Goal: Obtain resource: Download file/media

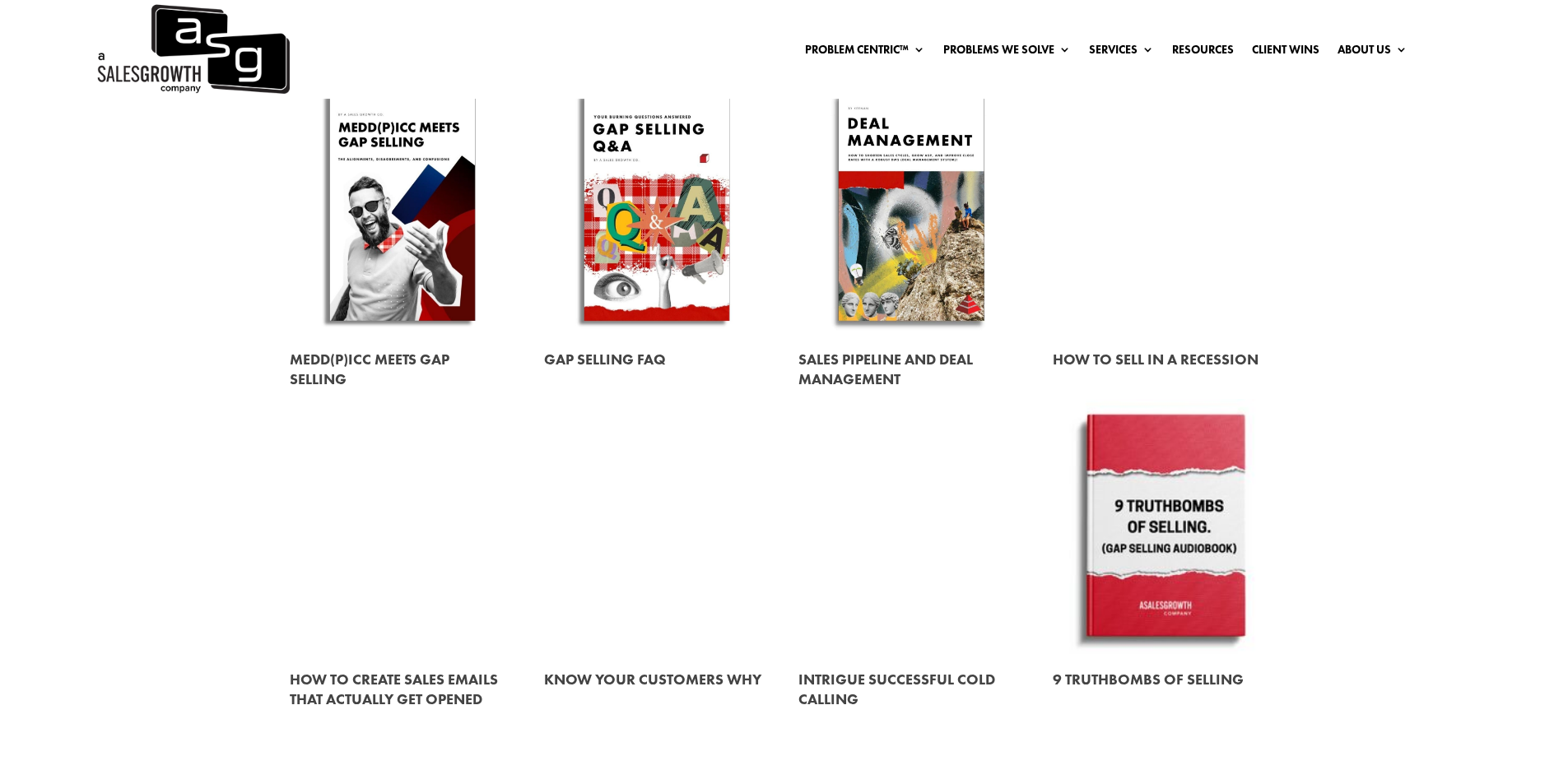
scroll to position [905, 0]
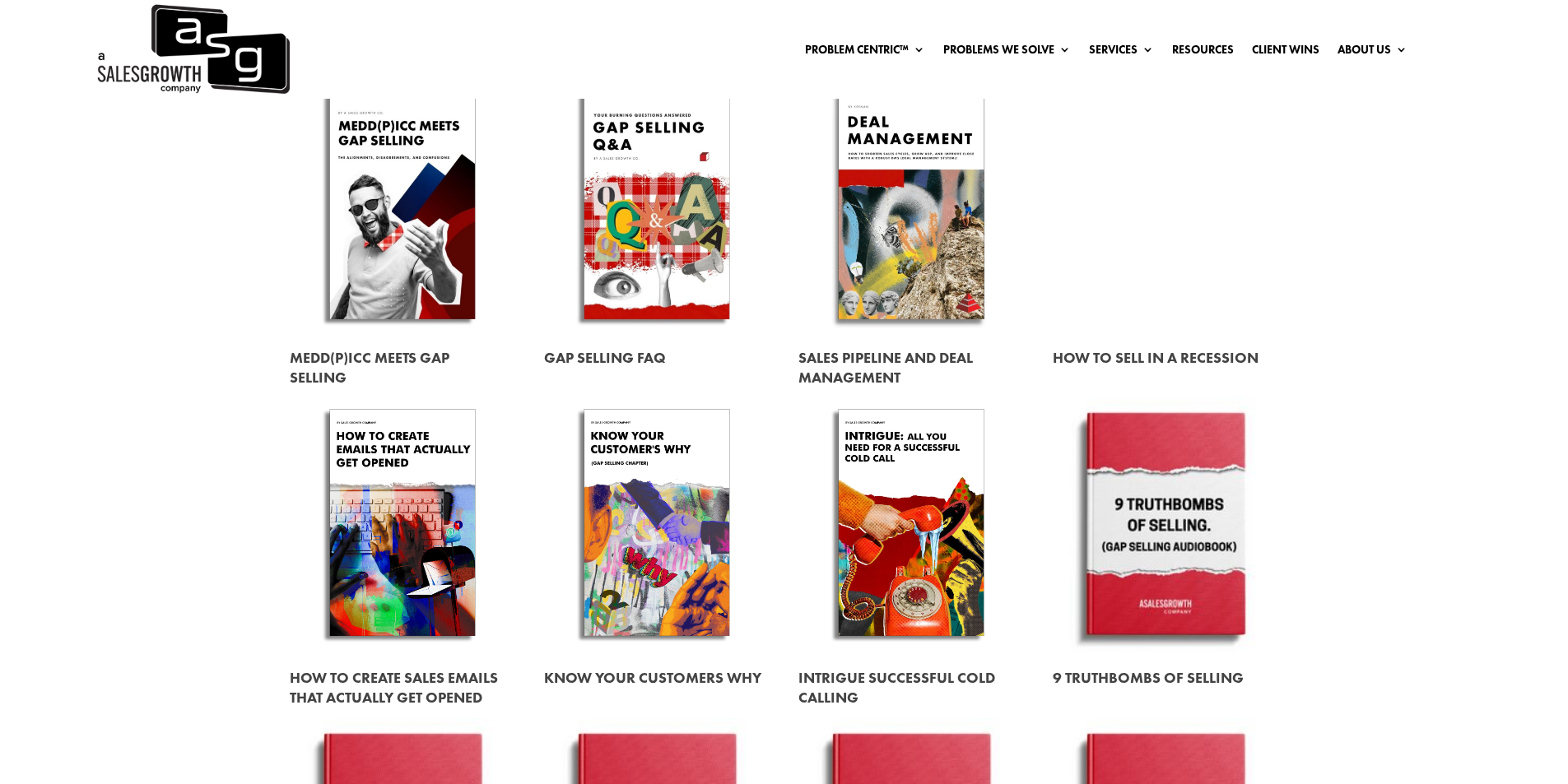
click at [394, 215] on link at bounding box center [402, 205] width 225 height 257
click at [404, 239] on link at bounding box center [402, 205] width 225 height 257
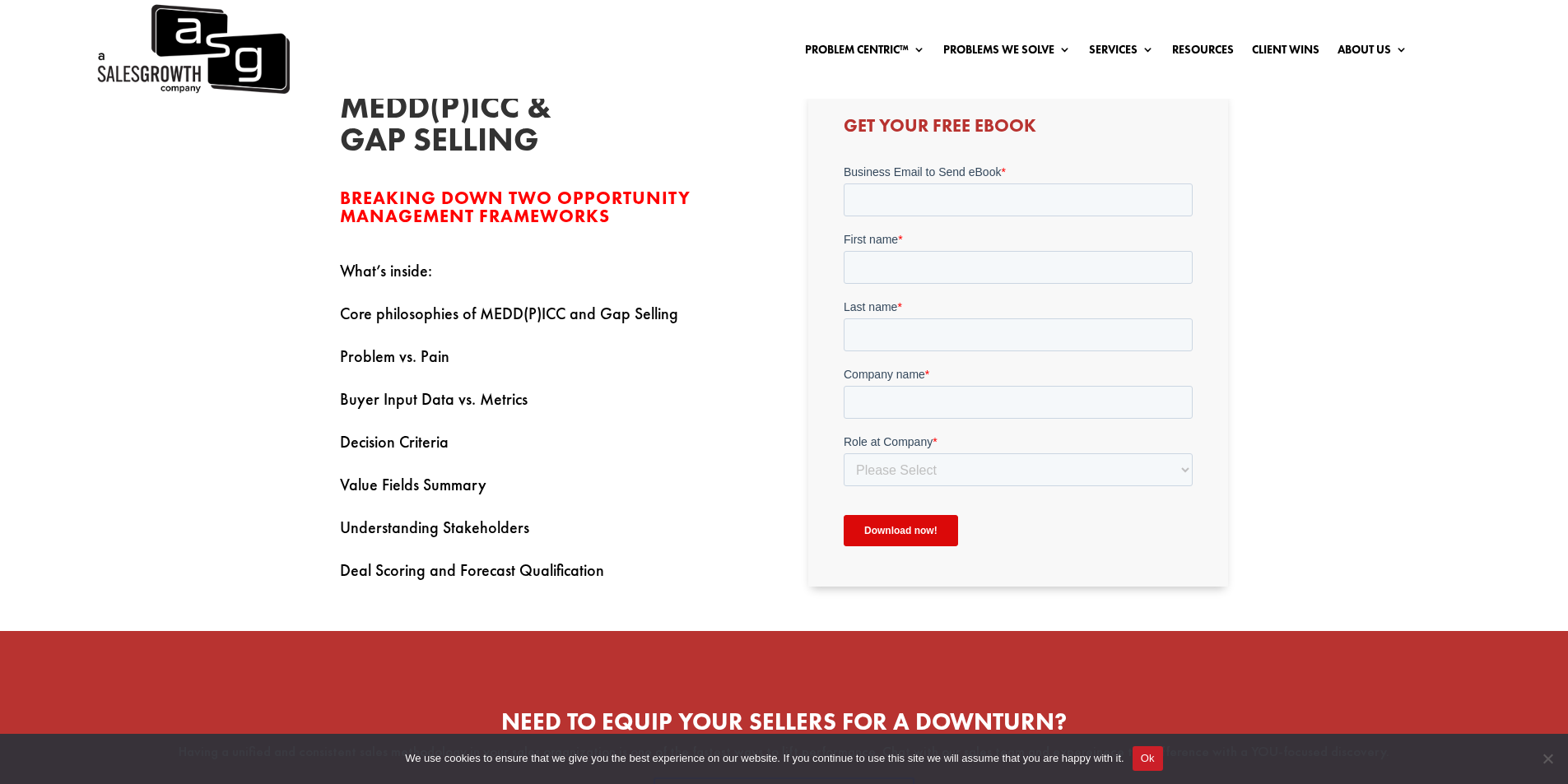
scroll to position [576, 0]
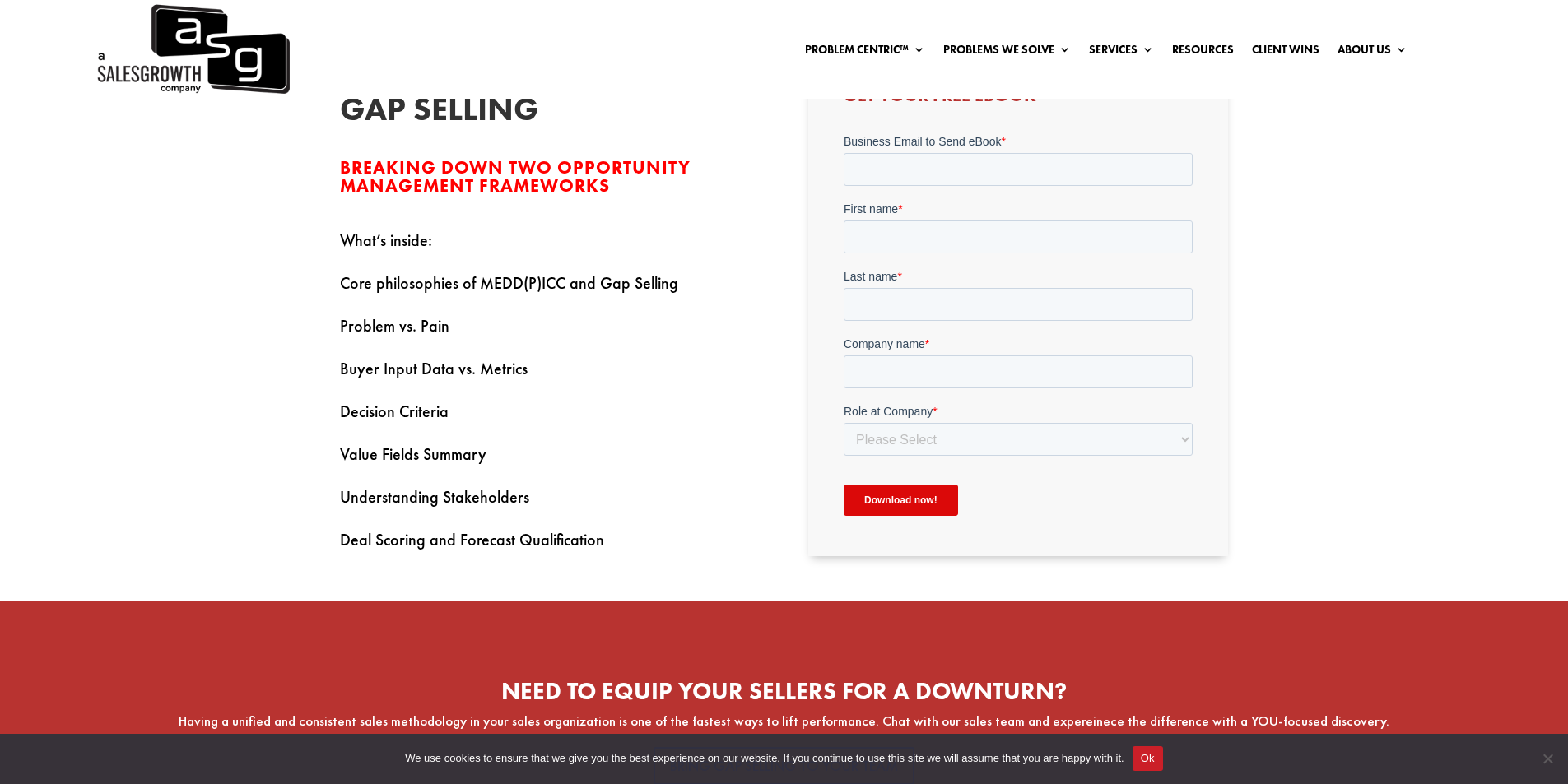
click at [1200, 442] on div "Get Your Free Ebook" at bounding box center [1018, 307] width 420 height 496
click at [1189, 438] on select "Please Select C-Level (CRO, CSO, etc) Senior Leadership (VP of Sales, VP of Ena…" at bounding box center [1017, 439] width 349 height 33
click at [1173, 449] on select "Please Select C-Level (CRO, CSO, etc) Senior Leadership (VP of Sales, VP of Ena…" at bounding box center [1017, 439] width 349 height 33
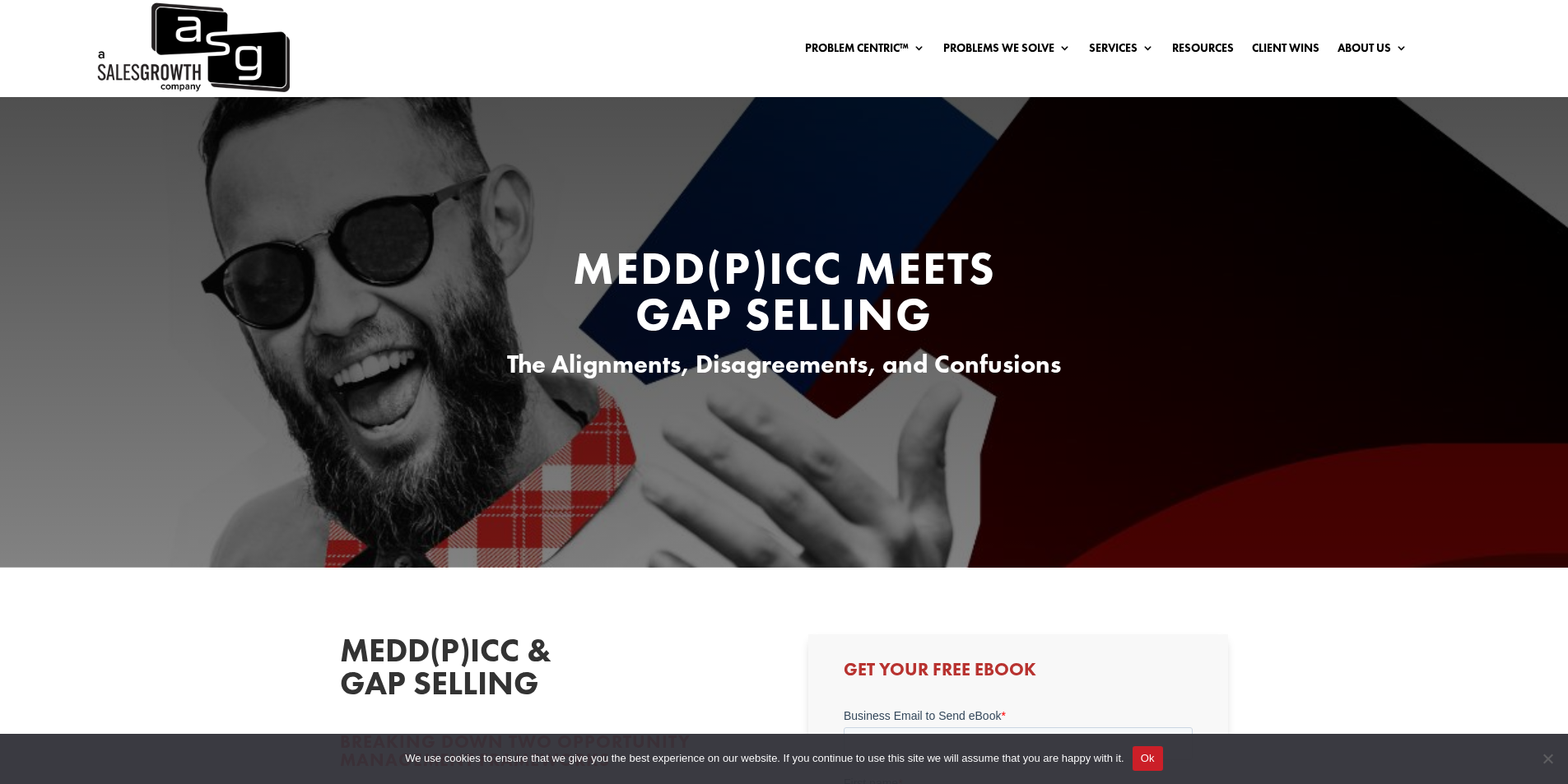
scroll to position [0, 0]
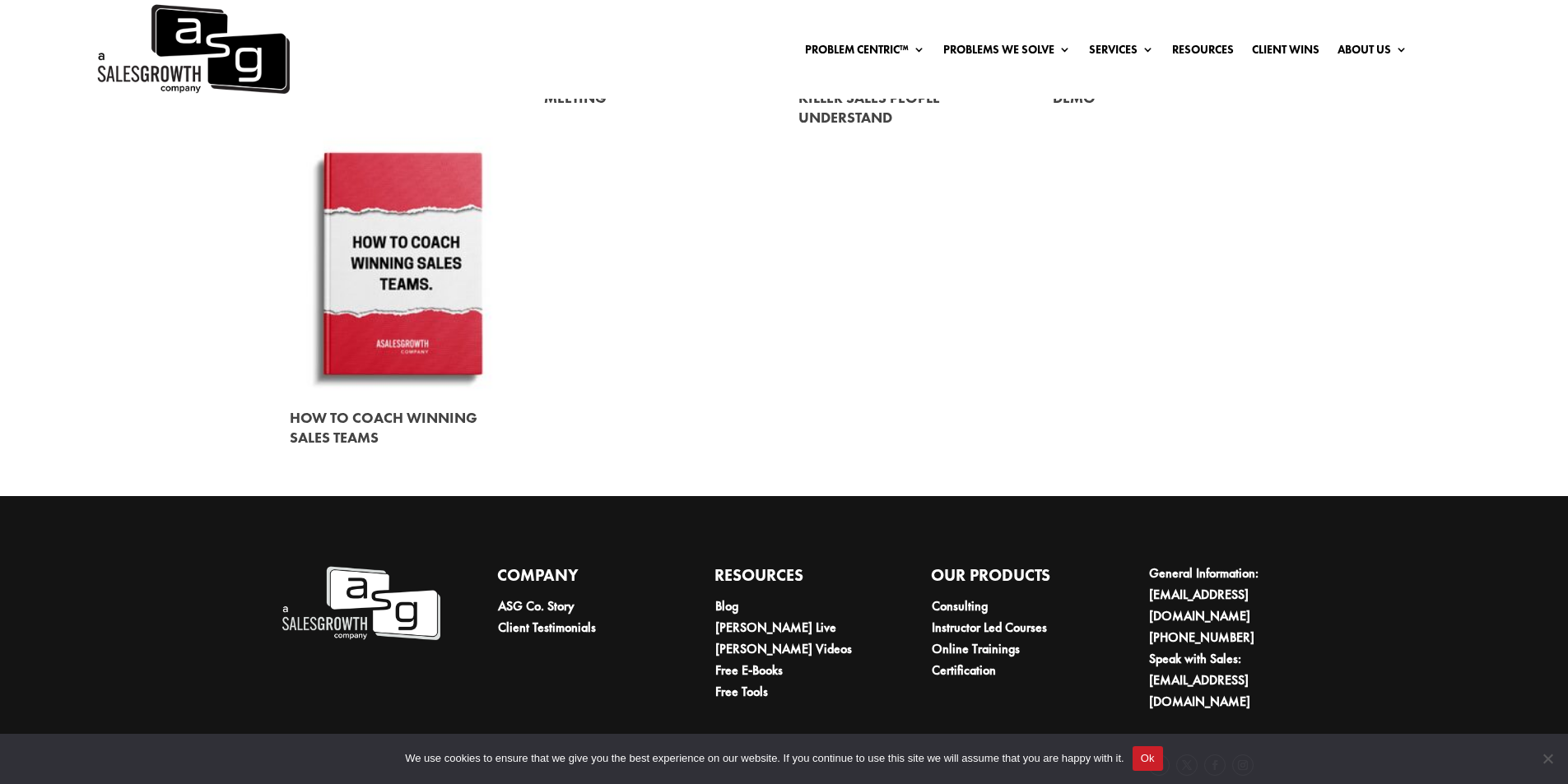
scroll to position [2262, 0]
